Goal: Task Accomplishment & Management: Manage account settings

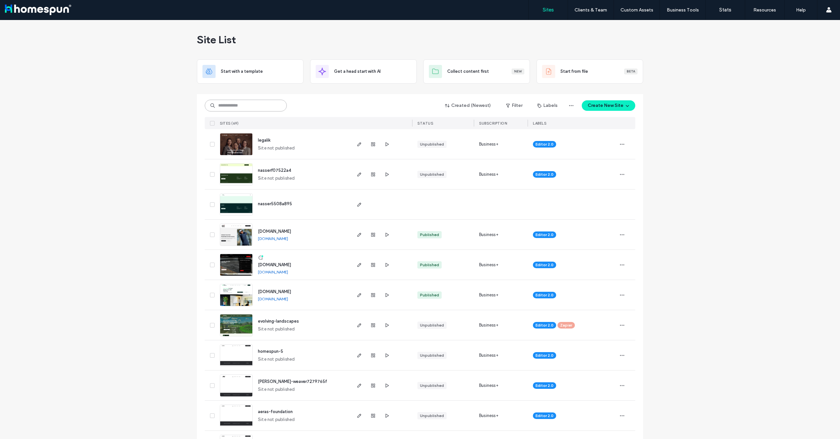
click at [243, 107] on input at bounding box center [246, 106] width 82 height 12
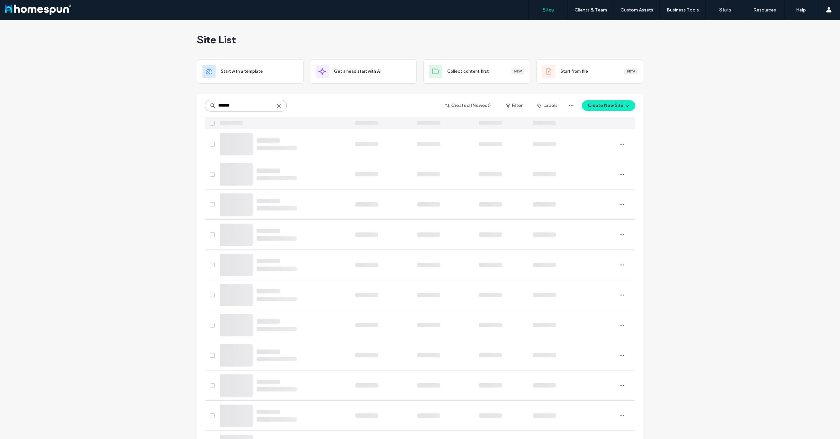
type input "*******"
click at [319, 104] on div "******* Created (Newest) Filter Labels Create New Site" at bounding box center [420, 105] width 431 height 12
click at [244, 107] on input "*******" at bounding box center [246, 106] width 82 height 12
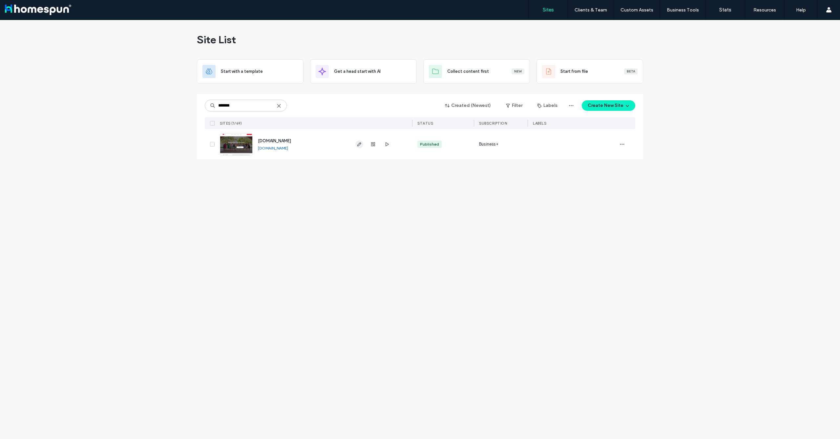
click at [355, 143] on span "button" at bounding box center [359, 144] width 8 height 8
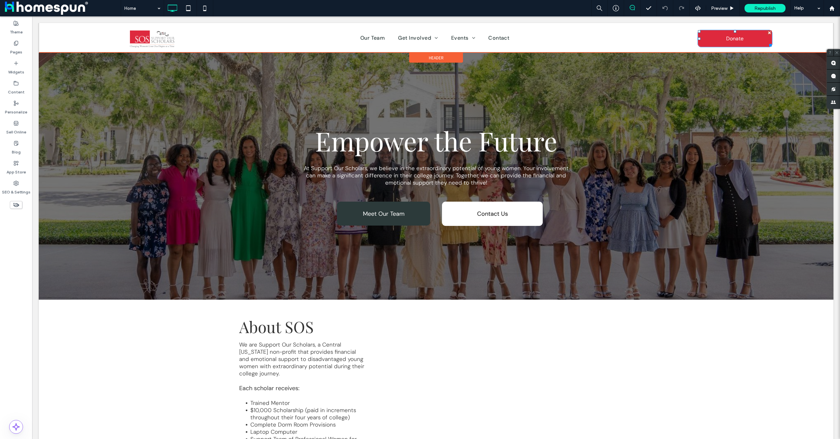
drag, startPoint x: 746, startPoint y: 37, endPoint x: 736, endPoint y: 48, distance: 15.1
click at [746, 37] on link "Donate" at bounding box center [735, 38] width 75 height 17
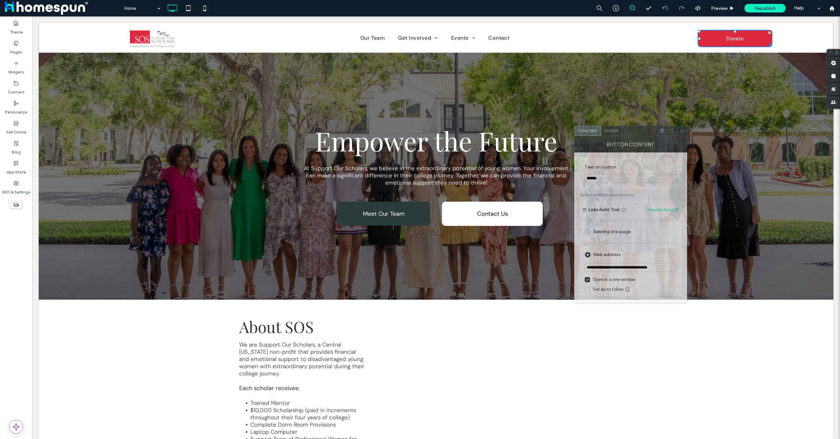
drag, startPoint x: 626, startPoint y: 139, endPoint x: 633, endPoint y: 133, distance: 8.9
click at [633, 133] on div at bounding box center [639, 131] width 35 height 10
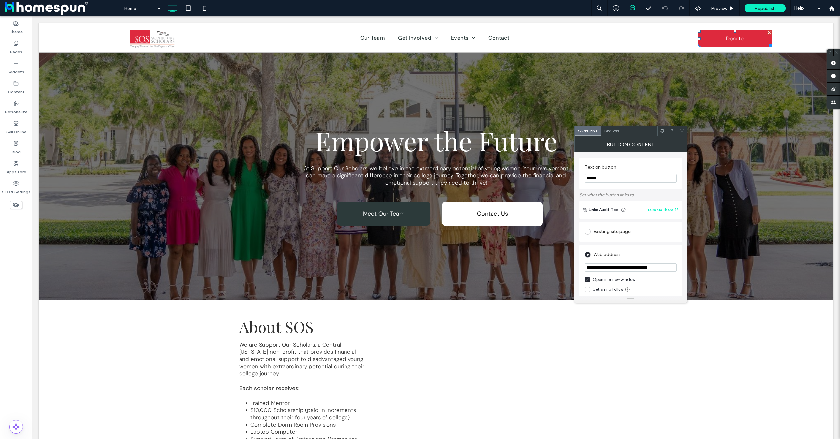
drag, startPoint x: 634, startPoint y: 132, endPoint x: 609, endPoint y: 120, distance: 27.6
click at [622, 126] on div at bounding box center [639, 131] width 35 height 10
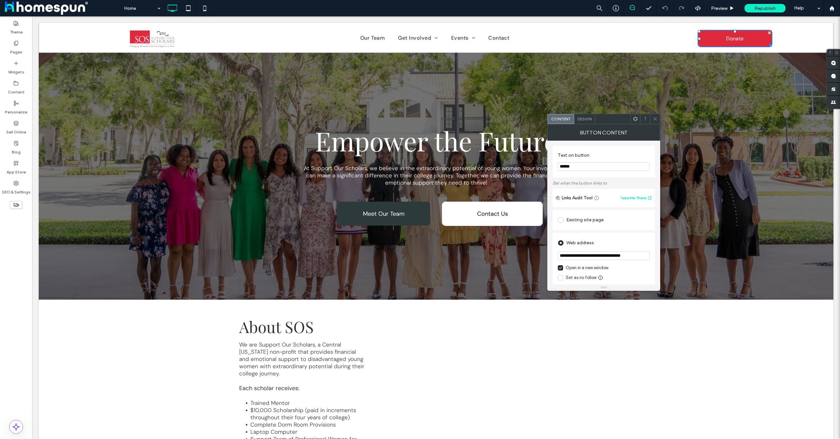
click at [593, 258] on input "**********" at bounding box center [604, 256] width 92 height 9
paste input "********"
type input "**********"
click at [655, 118] on use at bounding box center [655, 118] width 3 height 3
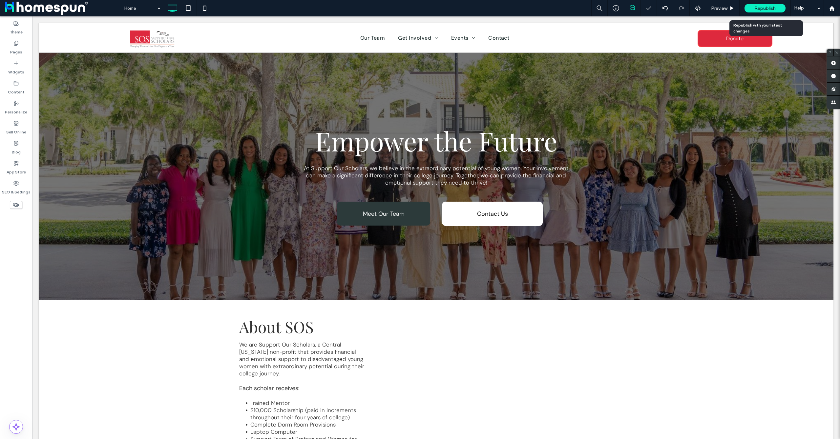
click at [769, 9] on span "Republish" at bounding box center [764, 9] width 21 height 6
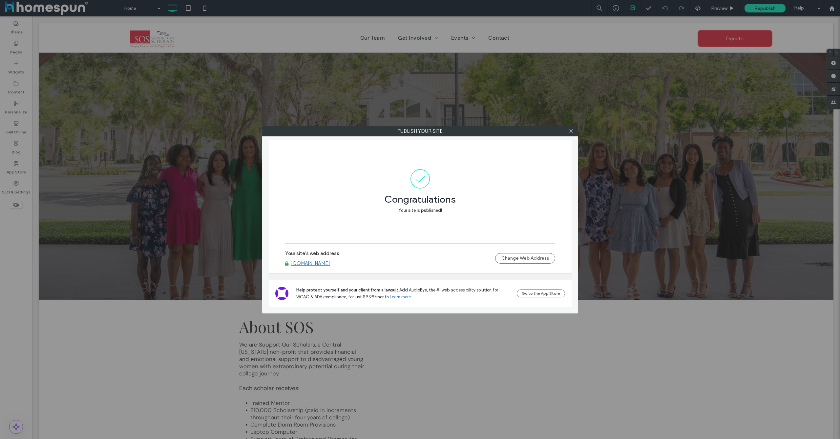
click at [178, 50] on div "Publish your site Congratulations Your site is published! Your site's web addre…" at bounding box center [420, 219] width 840 height 439
click at [571, 130] on icon at bounding box center [571, 131] width 5 height 5
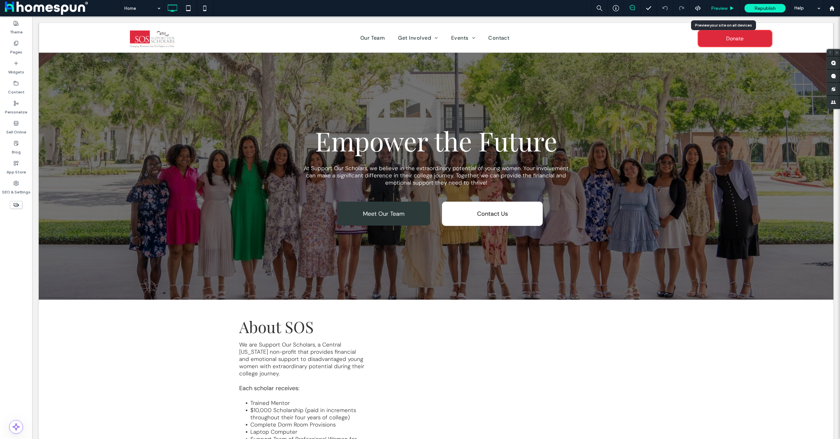
click at [720, 6] on span "Preview" at bounding box center [719, 9] width 16 height 6
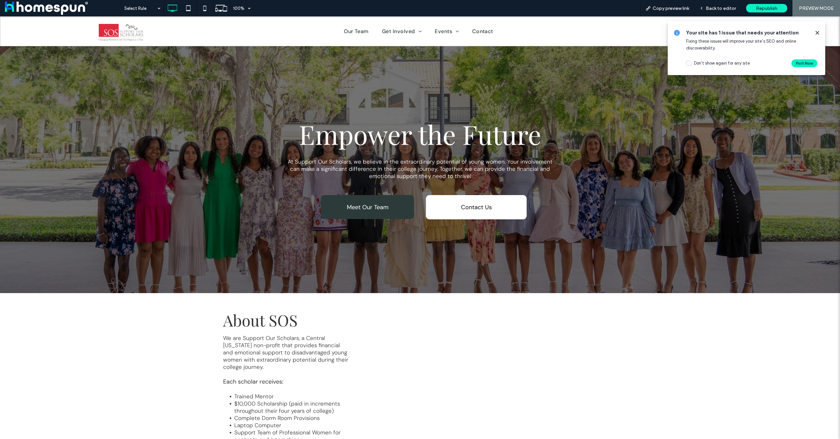
click at [813, 32] on div at bounding box center [814, 32] width 11 height 7
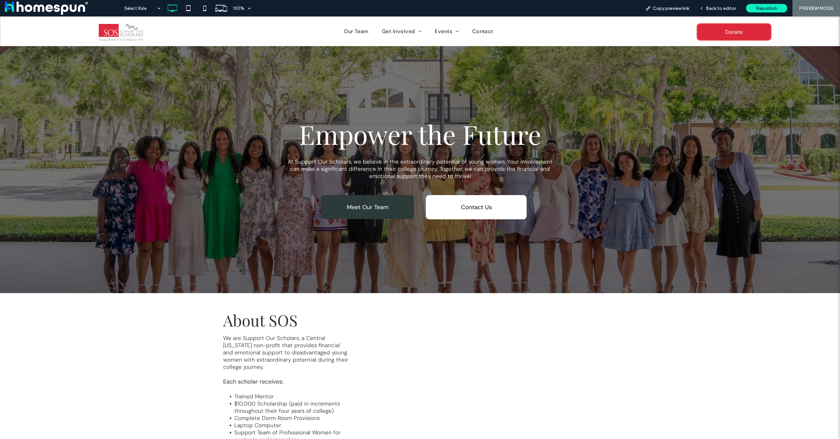
click at [46, 11] on span at bounding box center [63, 8] width 116 height 13
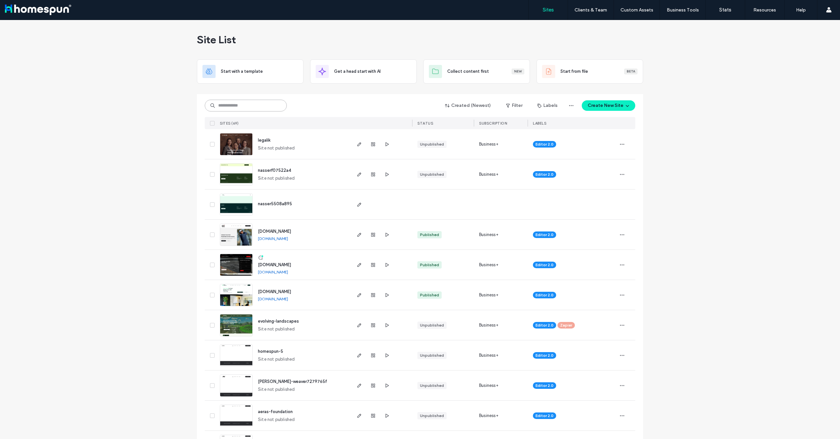
click at [245, 105] on input at bounding box center [246, 106] width 82 height 12
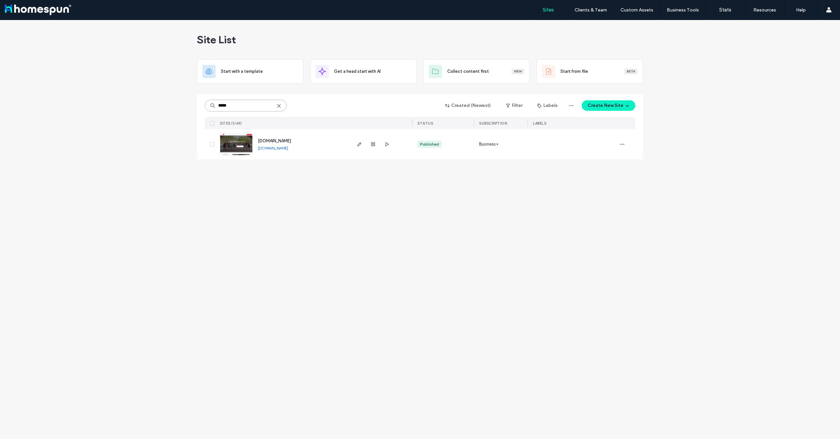
type input "*****"
click at [288, 150] on link "[DOMAIN_NAME]" at bounding box center [273, 148] width 30 height 5
click at [361, 143] on use "button" at bounding box center [359, 144] width 4 height 4
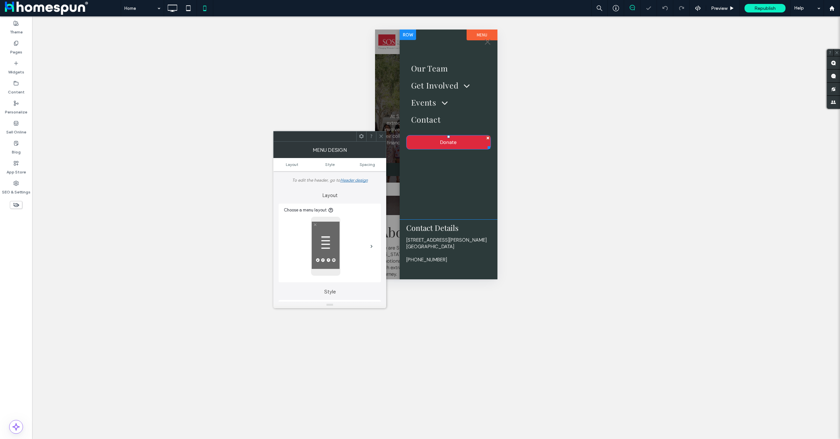
click at [456, 144] on link "Donate" at bounding box center [448, 142] width 85 height 14
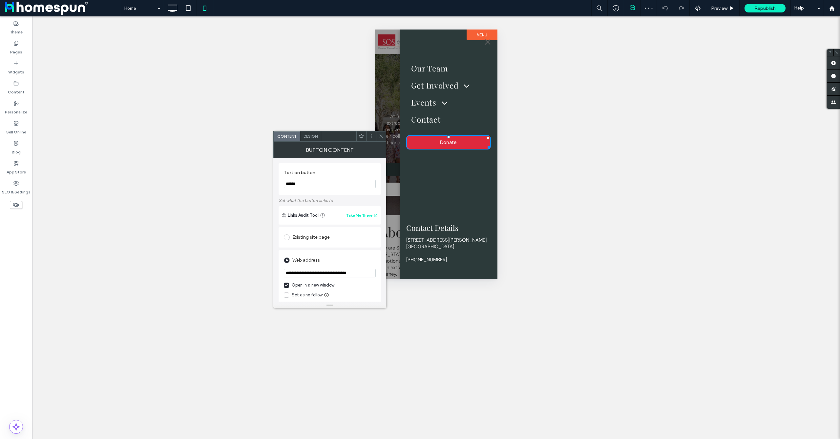
click at [341, 277] on input "**********" at bounding box center [330, 273] width 92 height 9
type input "**********"
click at [382, 134] on icon at bounding box center [381, 136] width 5 height 5
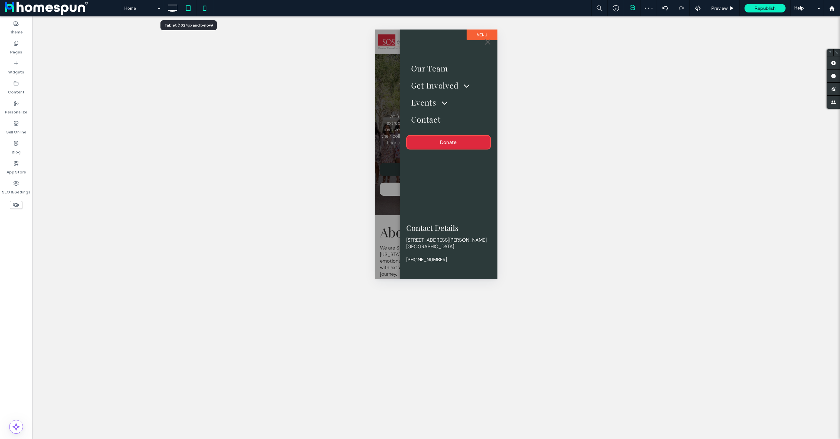
click at [186, 12] on icon at bounding box center [188, 8] width 13 height 13
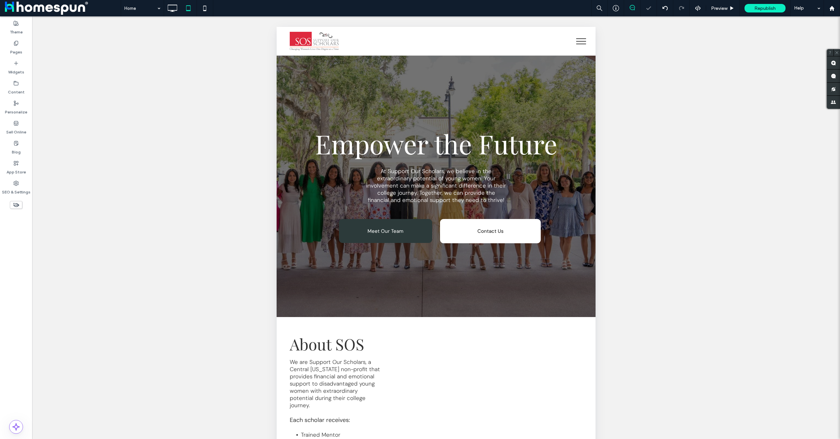
click at [578, 40] on button "menu" at bounding box center [581, 41] width 17 height 17
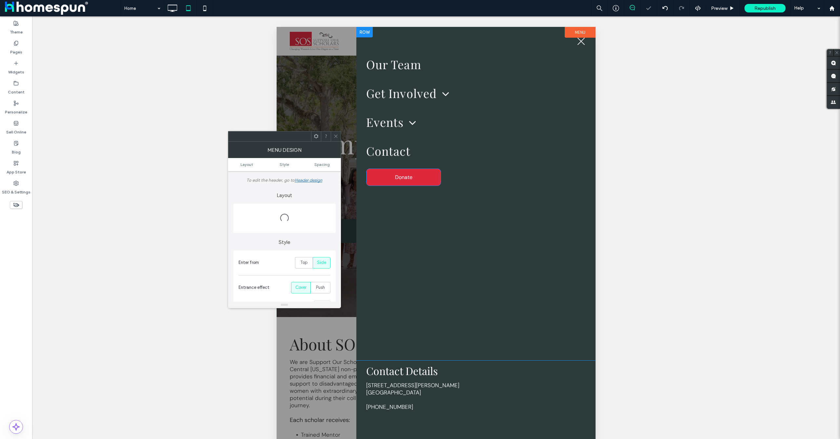
click at [409, 175] on span "Donate" at bounding box center [403, 177] width 17 height 13
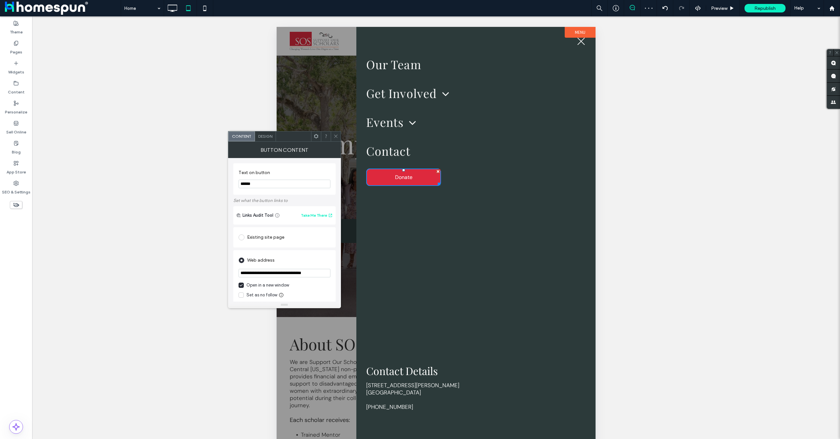
click at [296, 273] on input "**********" at bounding box center [285, 273] width 92 height 9
type input "**********"
click at [338, 133] on span at bounding box center [335, 137] width 5 height 10
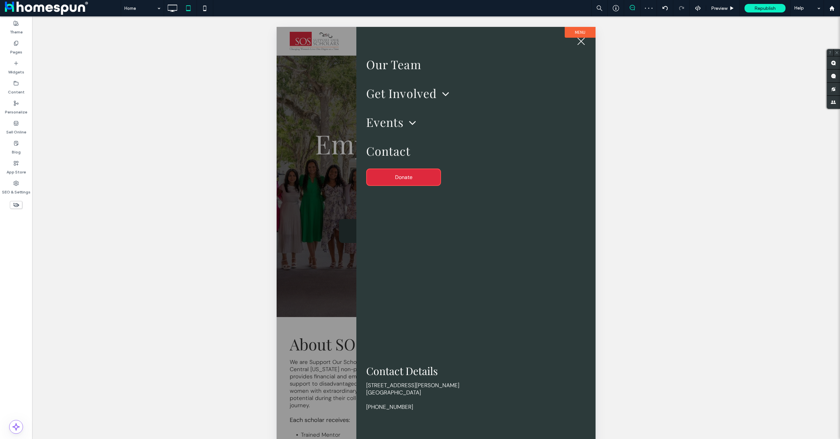
click at [663, 123] on div "Unhide? Yes Unhide? Yes Unhide? Yes Unhide? Yes Unhide? Yes Unhide? Yes Unhide?…" at bounding box center [436, 235] width 808 height 439
click at [761, 7] on span "Republish" at bounding box center [764, 9] width 21 height 6
click at [761, 8] on span "Republish" at bounding box center [764, 9] width 21 height 6
click at [166, 10] on icon at bounding box center [172, 8] width 13 height 13
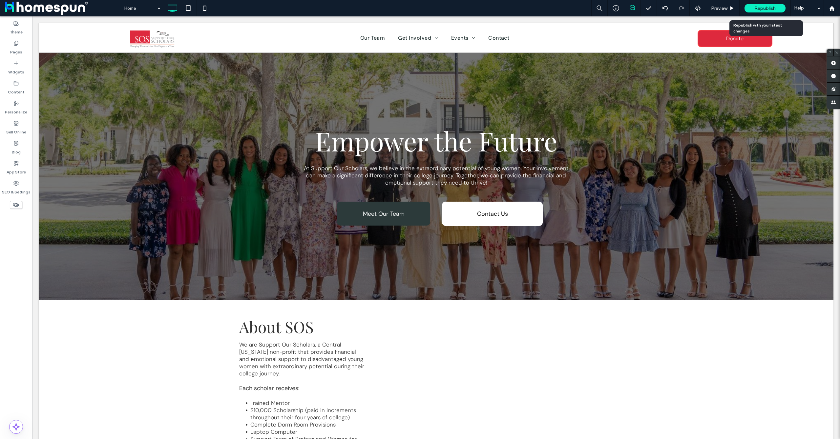
click at [764, 6] on span "Republish" at bounding box center [764, 9] width 21 height 6
click at [774, 8] on span "Republish" at bounding box center [764, 9] width 21 height 6
drag, startPoint x: 774, startPoint y: 8, endPoint x: 749, endPoint y: 13, distance: 24.9
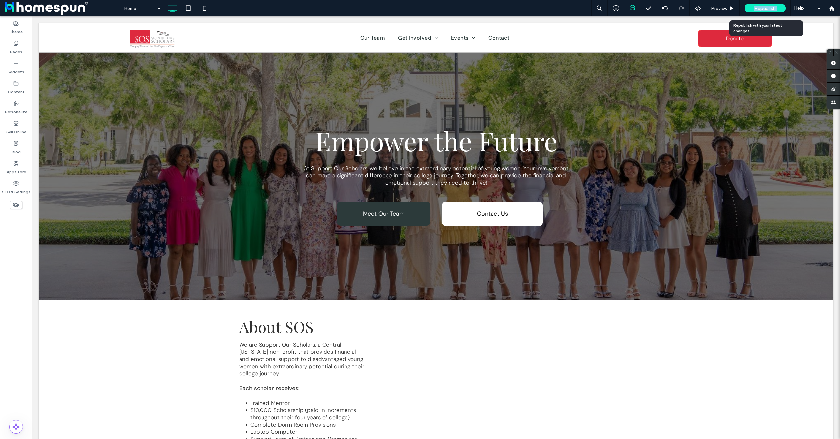
click at [749, 13] on div "Republish" at bounding box center [765, 8] width 41 height 16
click at [727, 12] on div "Preview" at bounding box center [722, 8] width 33 height 16
click at [731, 10] on icon at bounding box center [731, 8] width 5 height 5
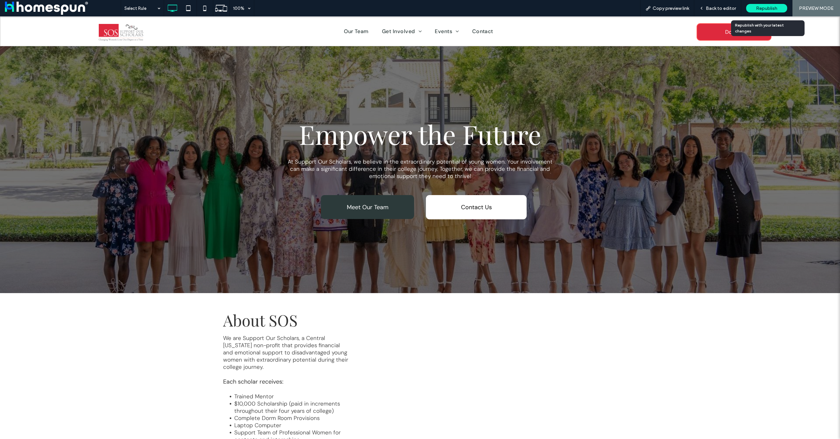
click at [759, 7] on span "Republish" at bounding box center [766, 9] width 21 height 6
drag, startPoint x: 716, startPoint y: 8, endPoint x: 695, endPoint y: 2, distance: 22.0
click at [716, 8] on span "Back to editor" at bounding box center [721, 9] width 30 height 6
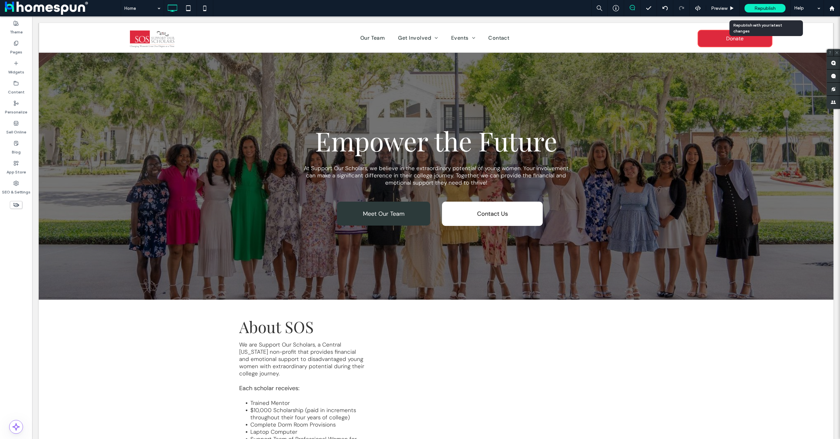
click at [765, 8] on span "Republish" at bounding box center [764, 9] width 21 height 6
click at [765, 9] on span "Republish" at bounding box center [764, 9] width 21 height 6
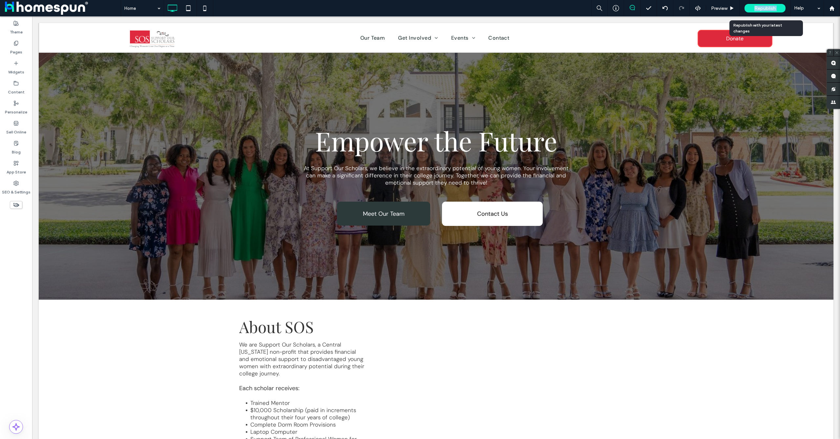
click at [765, 9] on span "Republish" at bounding box center [764, 9] width 21 height 6
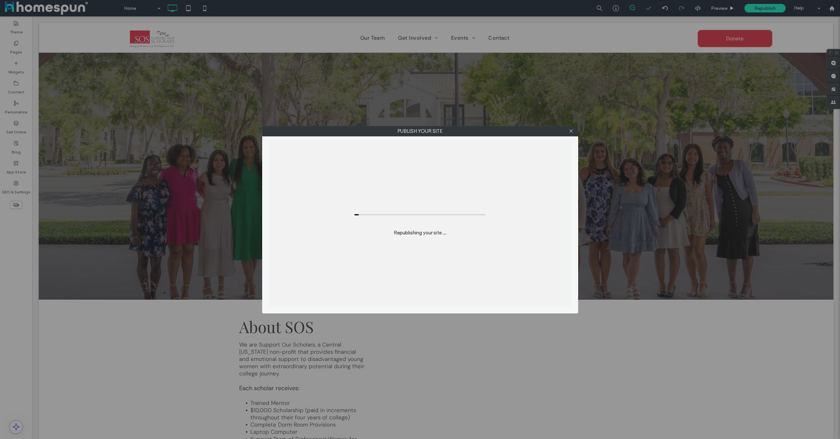
click at [572, 132] on icon at bounding box center [571, 131] width 5 height 5
click at [569, 131] on icon at bounding box center [571, 131] width 5 height 5
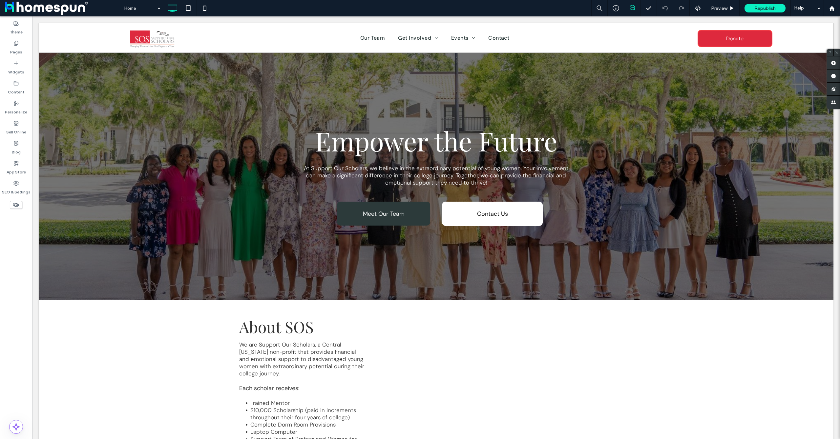
click at [774, 5] on div "Republish" at bounding box center [765, 8] width 41 height 9
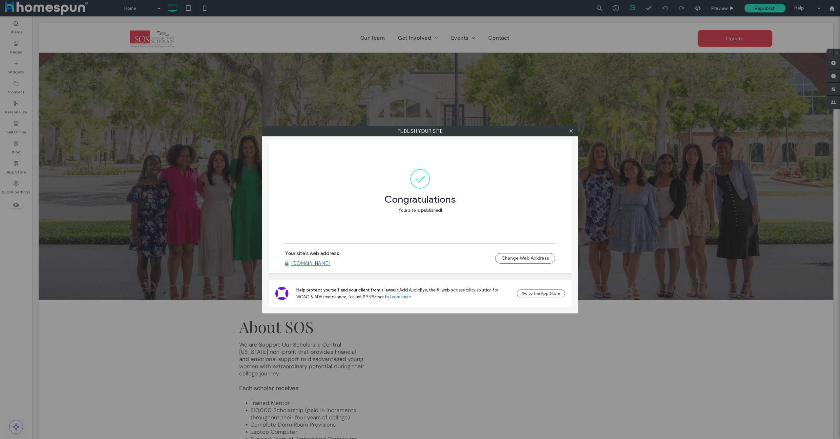
click at [313, 263] on link "[DOMAIN_NAME]" at bounding box center [310, 264] width 39 height 6
click at [573, 130] on icon at bounding box center [571, 131] width 5 height 5
